Goal: Find specific page/section: Find specific page/section

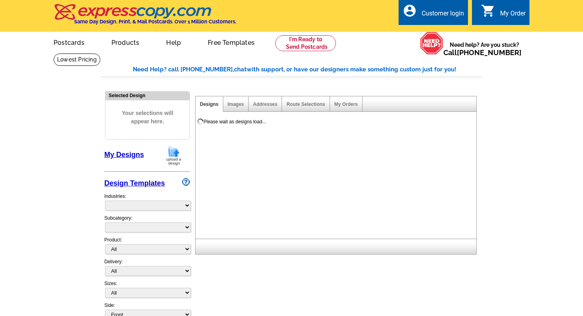
select select
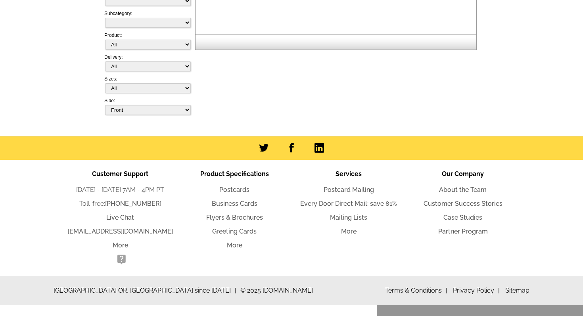
select select "785"
